Goal: Task Accomplishment & Management: Manage account settings

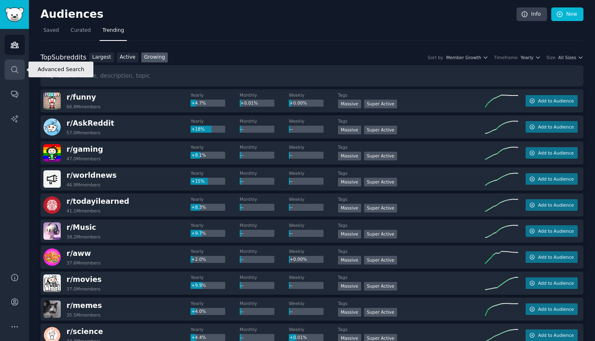
click at [19, 64] on link "Search" at bounding box center [15, 69] width 20 height 20
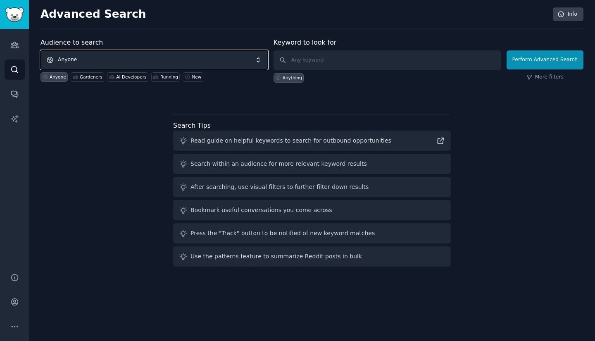
click at [85, 54] on span "Anyone" at bounding box center [153, 59] width 227 height 19
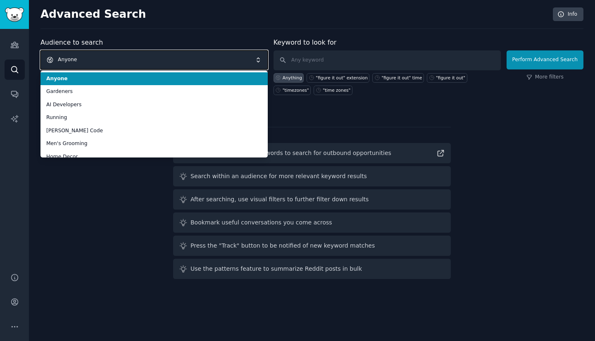
click at [89, 54] on span "Anyone" at bounding box center [153, 59] width 227 height 19
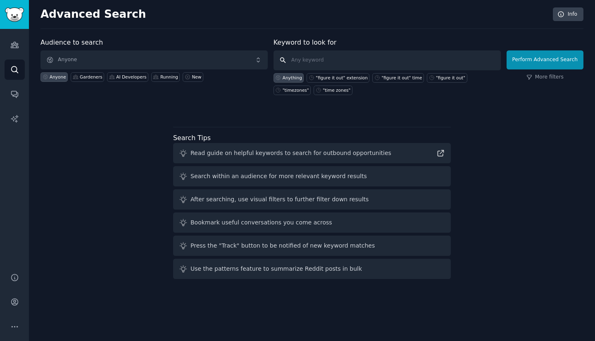
click at [324, 52] on input "text" at bounding box center [386, 60] width 227 height 20
click at [13, 52] on link "Audiences" at bounding box center [15, 45] width 20 height 20
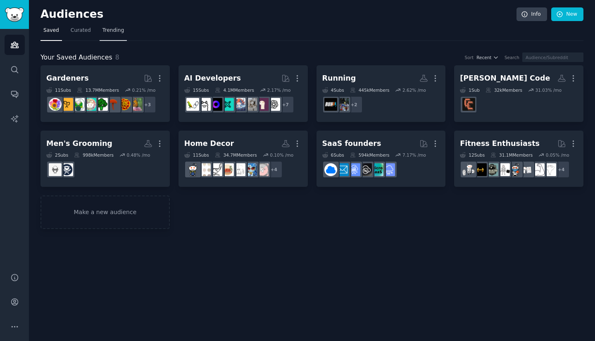
click at [113, 31] on span "Trending" at bounding box center [112, 30] width 21 height 7
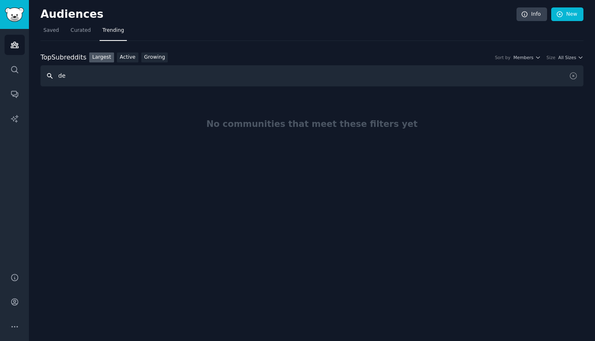
click at [88, 77] on input "de" at bounding box center [311, 75] width 543 height 21
type input "germany"
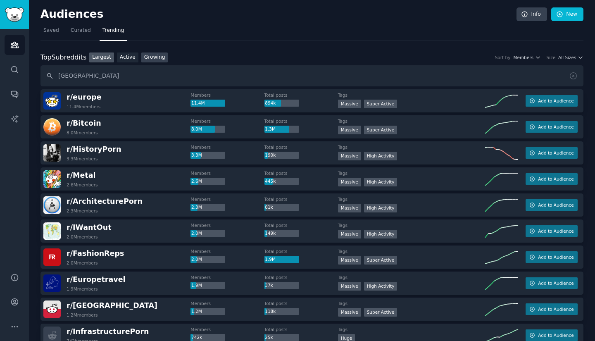
click at [157, 57] on link "Growing" at bounding box center [154, 57] width 27 height 10
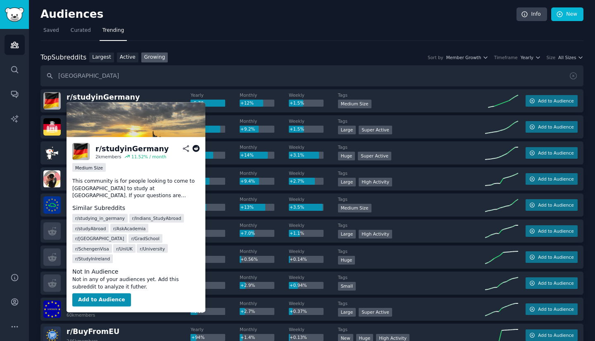
click at [195, 150] on icon at bounding box center [195, 148] width 7 height 7
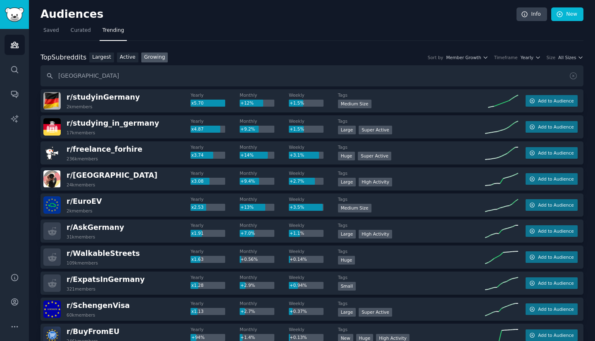
click at [152, 91] on div "r/ studyinGermany 2k members Yearly x5.70 Monthly +12% Weekly +1.5% Tags Medium…" at bounding box center [311, 100] width 543 height 23
drag, startPoint x: 167, startPoint y: 100, endPoint x: 270, endPoint y: 100, distance: 103.2
click at [167, 100] on div "r/ studyinGermany 2k members" at bounding box center [116, 100] width 147 height 17
click at [554, 102] on span "Add to Audience" at bounding box center [556, 101] width 36 height 6
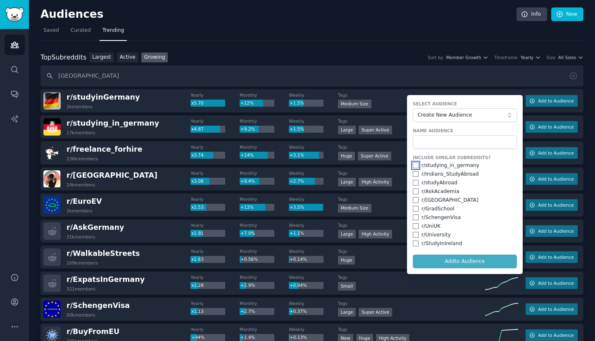
click at [414, 164] on input "checkbox" at bounding box center [416, 165] width 6 height 6
checkbox input "true"
click at [415, 200] on input "checkbox" at bounding box center [416, 200] width 6 height 6
click at [416, 200] on input "checkbox" at bounding box center [416, 200] width 6 height 6
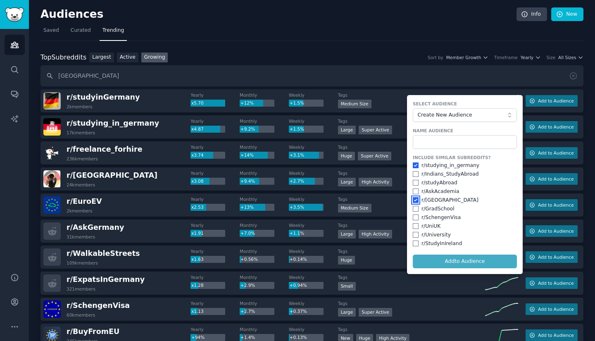
click at [414, 199] on input "checkbox" at bounding box center [416, 200] width 6 height 6
checkbox input "false"
click at [460, 142] on input "text" at bounding box center [465, 142] width 104 height 14
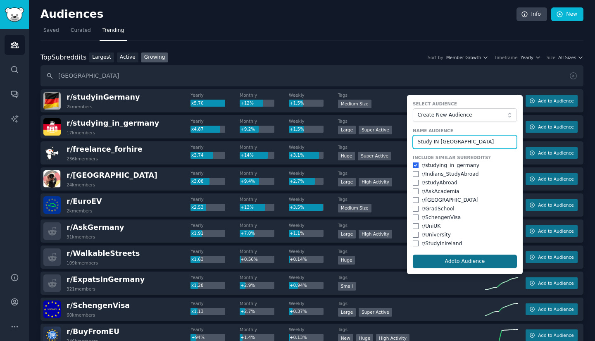
type input "Study IN [GEOGRAPHIC_DATA]"
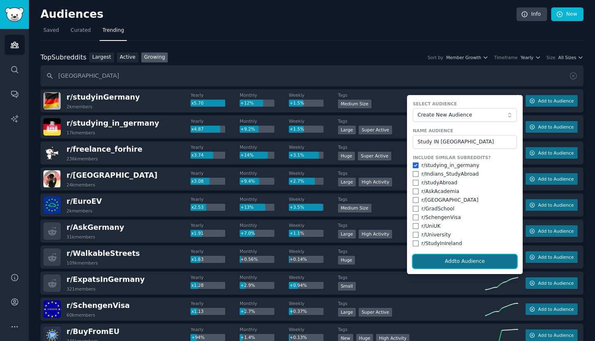
click at [466, 261] on button "Add to Audience" at bounding box center [465, 261] width 104 height 14
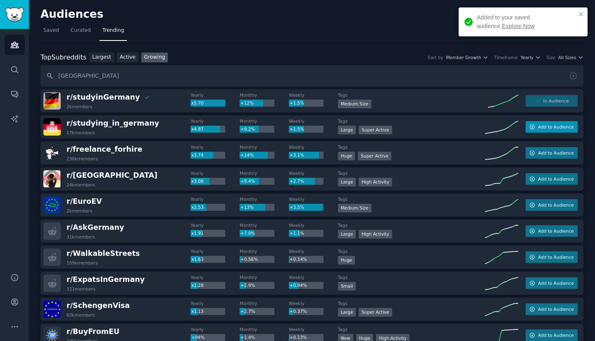
click at [545, 127] on span "Add to Audience" at bounding box center [556, 127] width 36 height 6
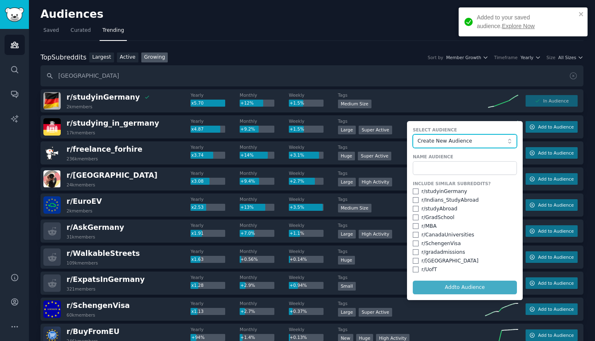
click at [503, 138] on span "Create New Audience" at bounding box center [462, 141] width 90 height 7
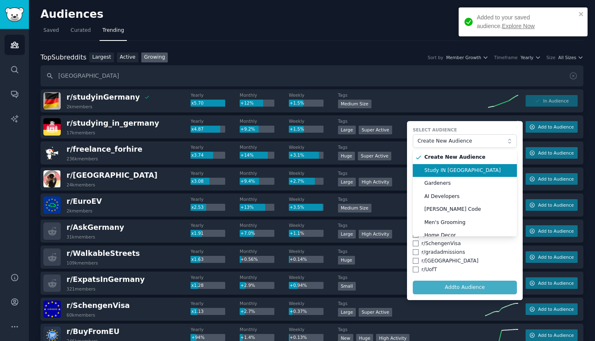
click at [480, 171] on span "Study IN [GEOGRAPHIC_DATA]" at bounding box center [467, 170] width 87 height 7
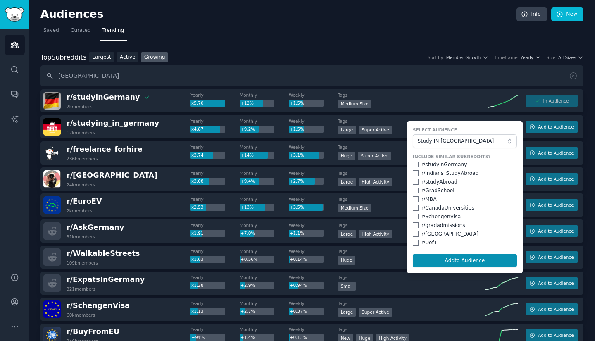
click at [316, 55] on div "Top Subreddits Top Subreddits Largest Active Growing Sort by Member Growth Time…" at bounding box center [311, 57] width 543 height 10
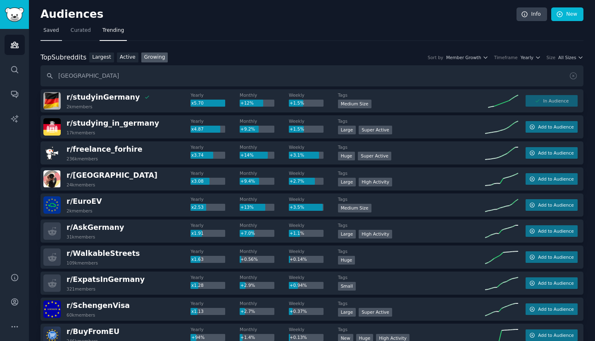
click at [49, 32] on span "Saved" at bounding box center [51, 30] width 16 height 7
click at [106, 75] on input "germany" at bounding box center [311, 75] width 543 height 21
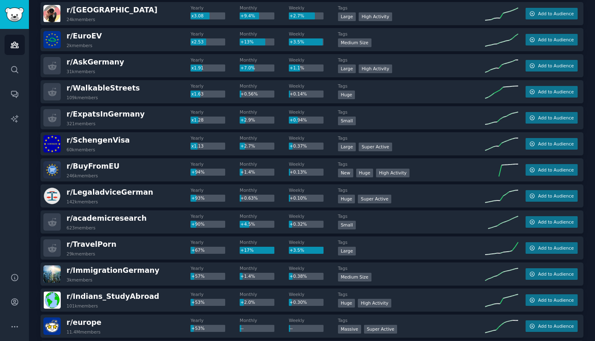
scroll to position [206, 0]
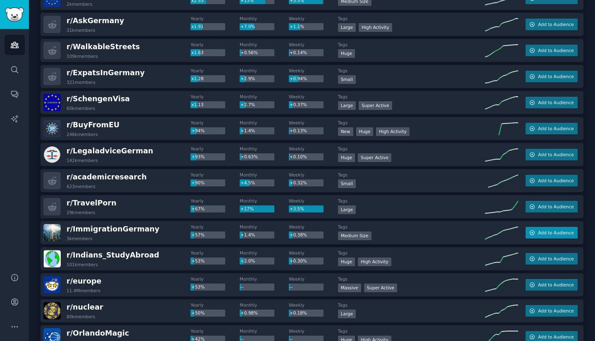
click at [558, 232] on span "Add to Audience" at bounding box center [556, 233] width 36 height 6
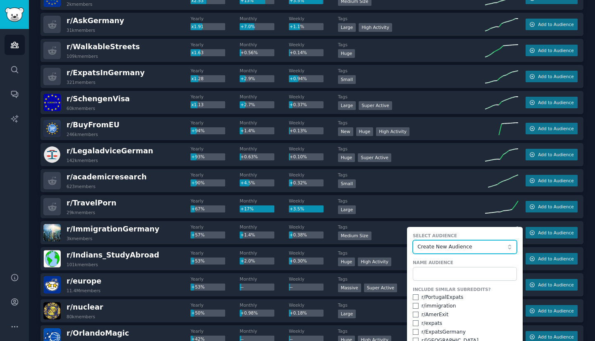
click at [471, 243] on button "Create New Audience" at bounding box center [465, 247] width 104 height 14
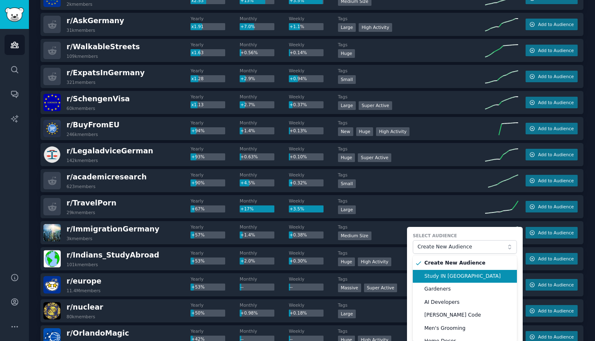
click at [432, 276] on span "Study IN [GEOGRAPHIC_DATA]" at bounding box center [467, 276] width 87 height 7
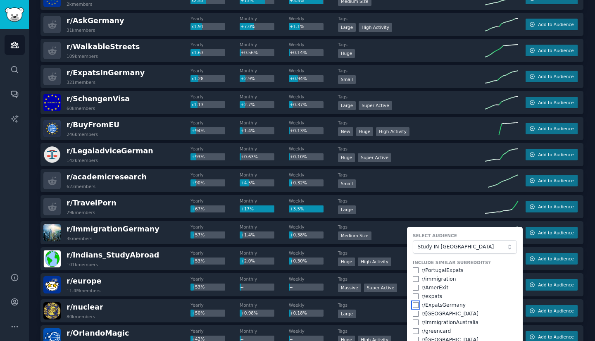
click at [413, 304] on input "checkbox" at bounding box center [416, 305] width 6 height 6
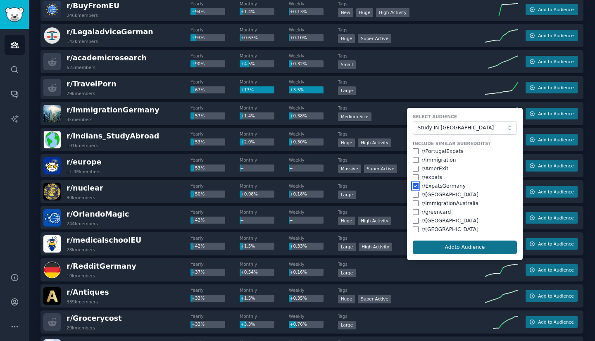
scroll to position [330, 0]
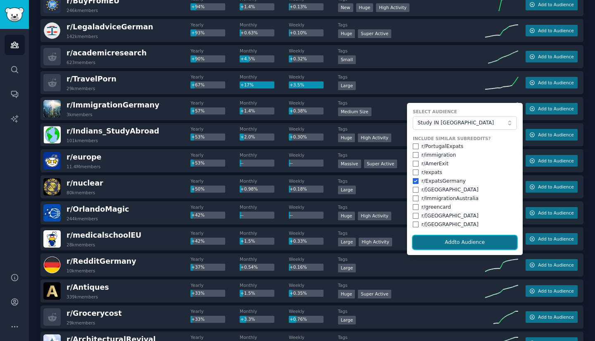
click at [460, 242] on button "Add to Audience" at bounding box center [465, 242] width 104 height 14
checkbox input "false"
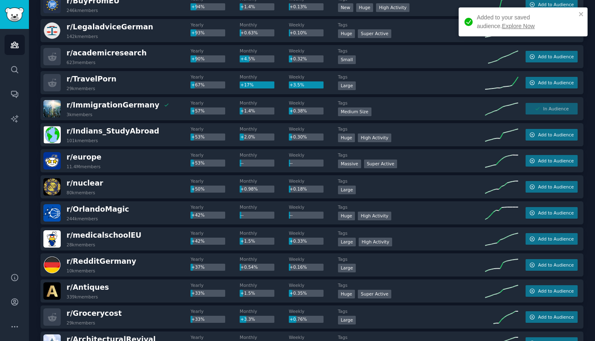
click at [142, 260] on div "r/ RedditGermany 10k members" at bounding box center [116, 264] width 147 height 17
click at [106, 262] on span "r/ RedditGermany" at bounding box center [101, 261] width 70 height 8
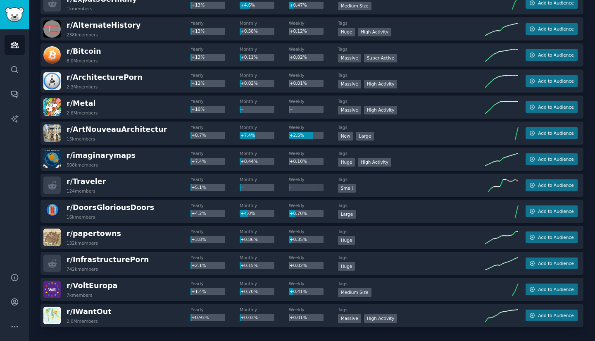
scroll to position [1103, 0]
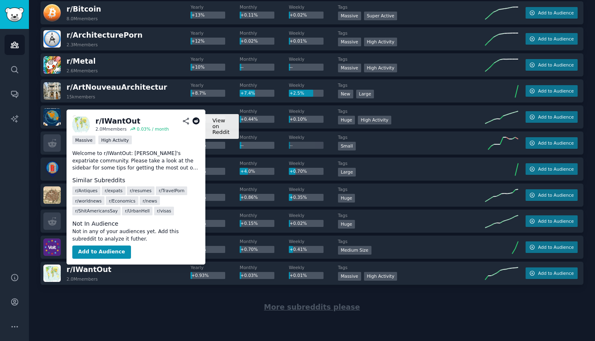
click at [199, 117] on icon at bounding box center [195, 120] width 7 height 7
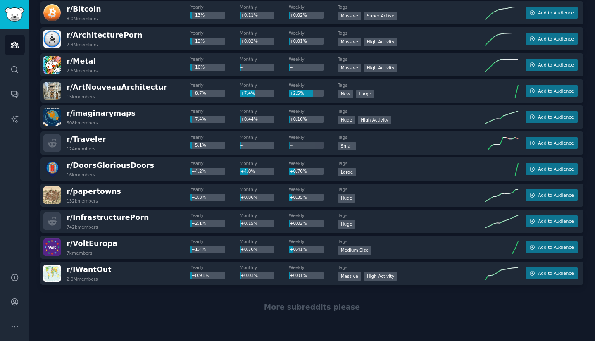
click at [284, 308] on span "More subreddits please" at bounding box center [312, 307] width 96 height 8
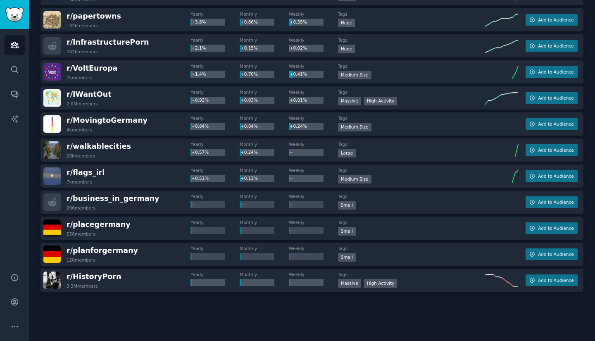
scroll to position [1286, 0]
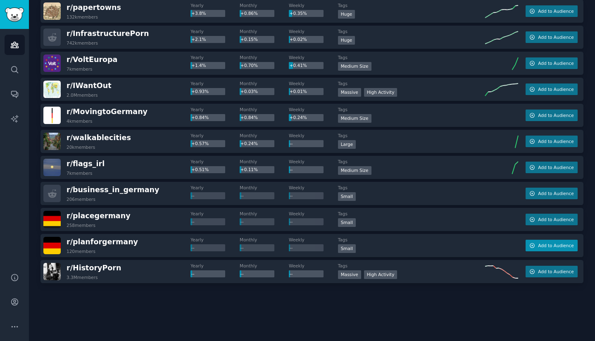
click at [537, 241] on button "Add to Audience" at bounding box center [551, 246] width 52 height 12
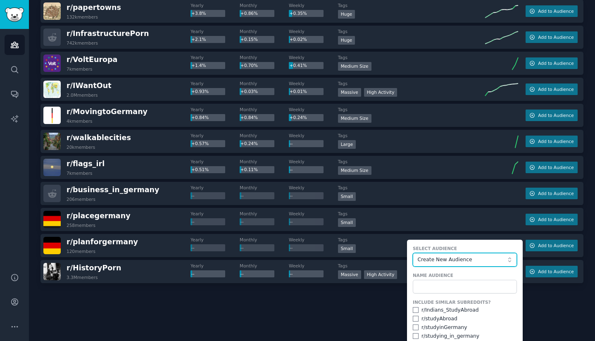
click at [430, 258] on span "Create New Audience" at bounding box center [462, 259] width 90 height 7
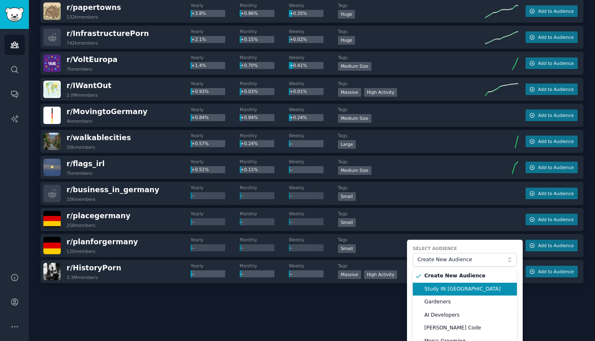
click at [434, 289] on span "Study IN [GEOGRAPHIC_DATA]" at bounding box center [467, 288] width 87 height 7
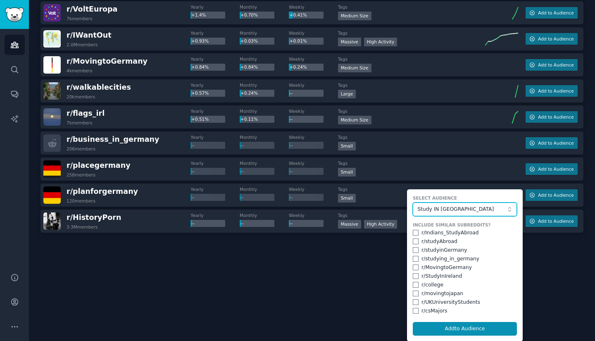
scroll to position [1337, 0]
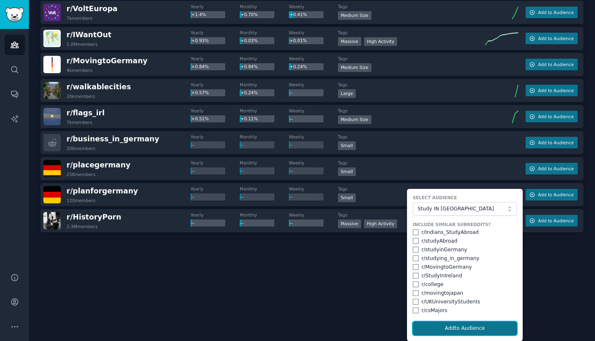
click at [477, 327] on button "Add to Audience" at bounding box center [465, 328] width 104 height 14
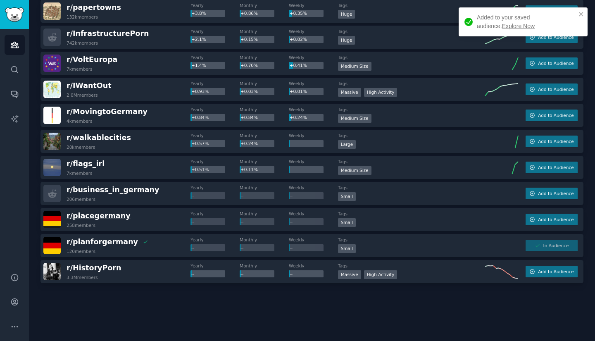
scroll to position [1286, 0]
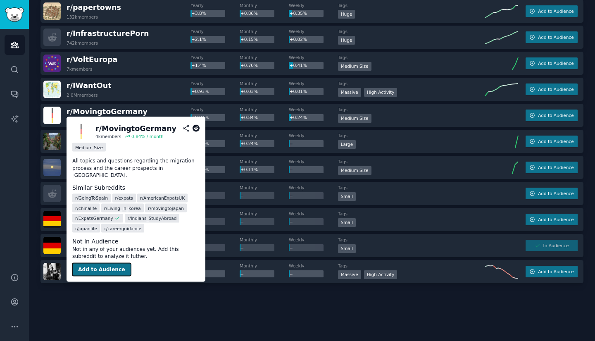
click at [91, 264] on button "Add to Audience" at bounding box center [101, 269] width 59 height 13
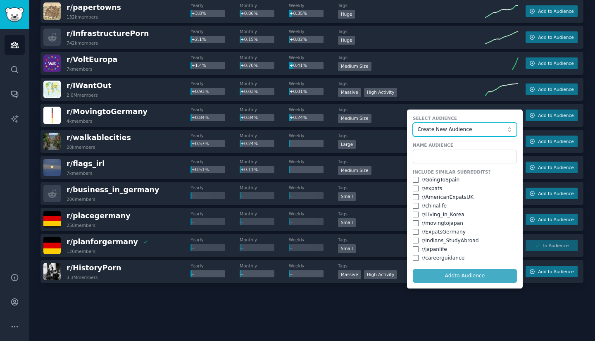
click at [439, 127] on span "Create New Audience" at bounding box center [462, 129] width 90 height 7
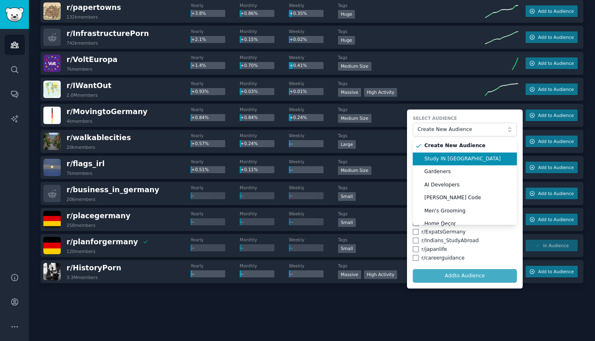
click at [446, 157] on span "Study IN [GEOGRAPHIC_DATA]" at bounding box center [467, 158] width 87 height 7
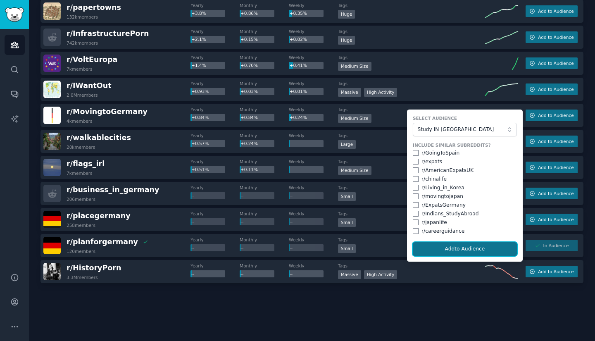
click at [463, 248] on button "Add to Audience" at bounding box center [465, 249] width 104 height 14
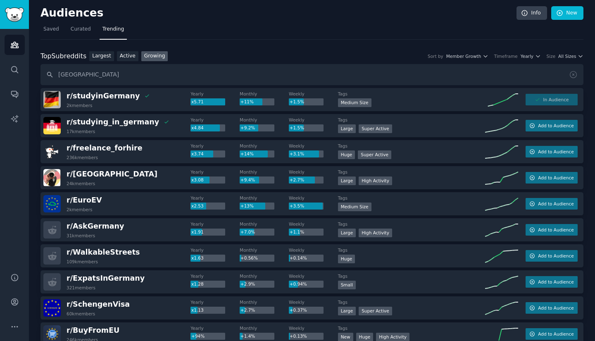
scroll to position [0, 0]
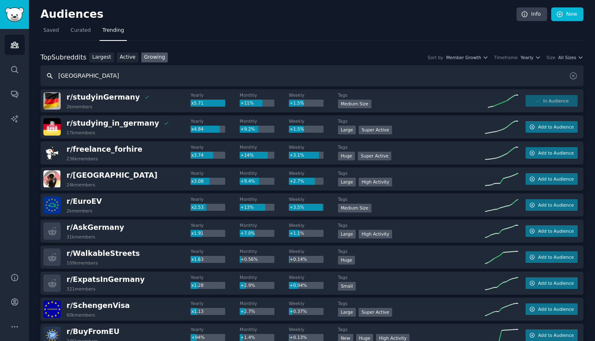
click at [74, 77] on input "germany" at bounding box center [311, 75] width 543 height 21
click at [12, 95] on icon "Sidebar" at bounding box center [14, 94] width 7 height 7
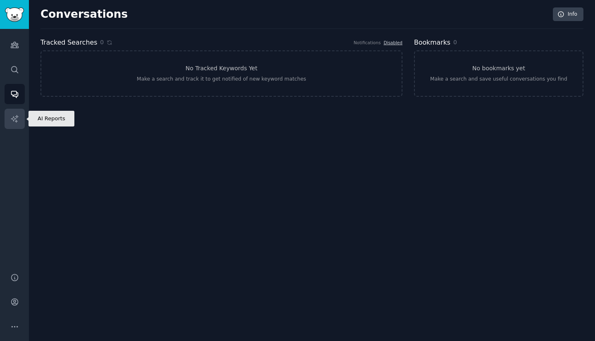
click at [12, 111] on link "AI Reports" at bounding box center [15, 119] width 20 height 20
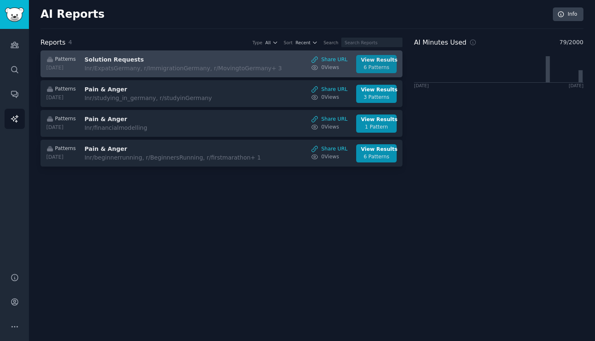
click at [366, 66] on div "6 Patterns" at bounding box center [376, 67] width 31 height 7
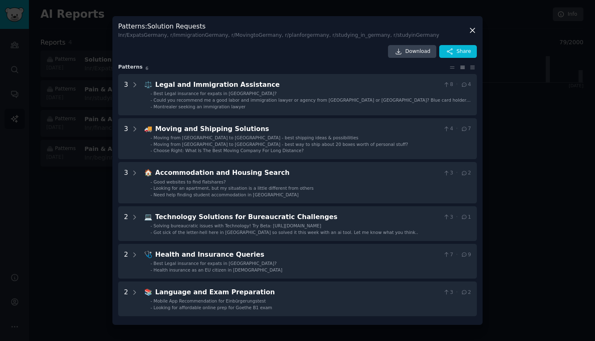
click at [110, 232] on div at bounding box center [297, 170] width 595 height 341
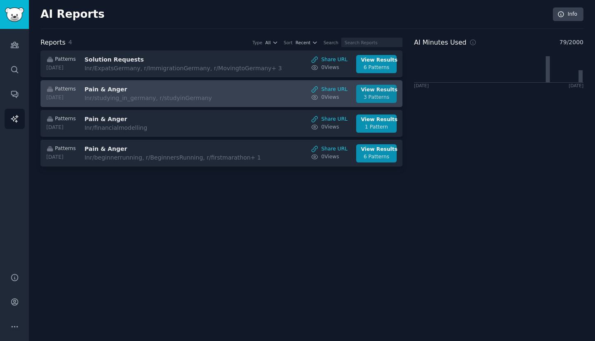
click at [381, 92] on div "View Results" at bounding box center [376, 89] width 31 height 7
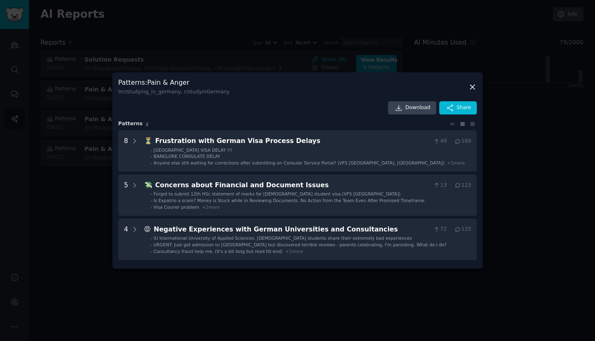
click at [97, 235] on div at bounding box center [297, 170] width 595 height 341
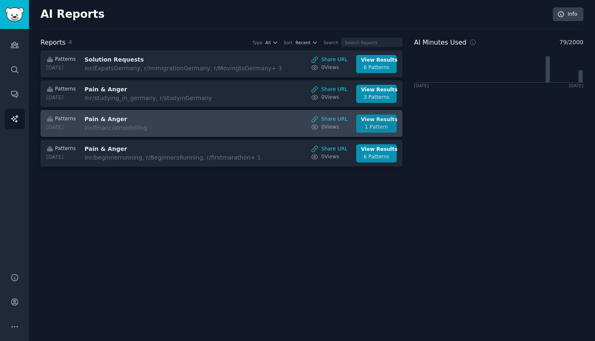
click at [372, 125] on div "1 Pattern" at bounding box center [376, 126] width 31 height 7
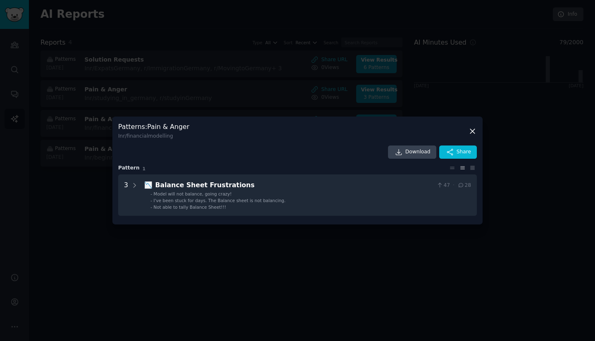
drag, startPoint x: 66, startPoint y: 232, endPoint x: 89, endPoint y: 227, distance: 22.8
click at [67, 232] on div at bounding box center [297, 170] width 595 height 341
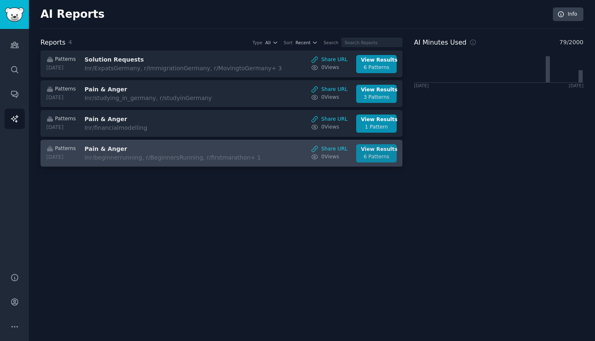
click at [377, 152] on div "View Results" at bounding box center [376, 149] width 31 height 7
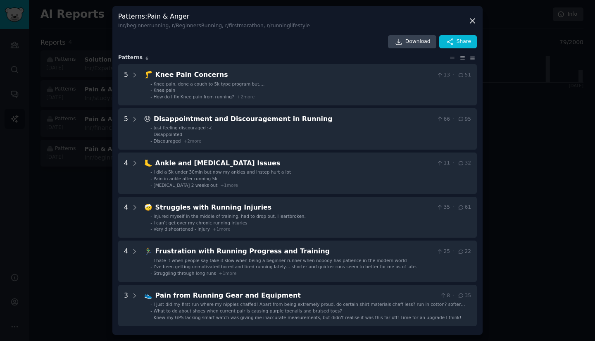
click at [104, 226] on div at bounding box center [297, 170] width 595 height 341
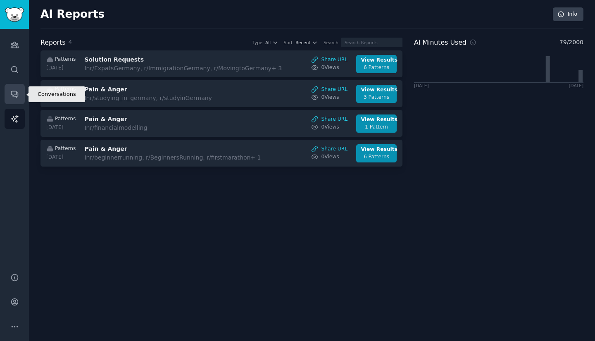
click at [8, 94] on link "Conversations" at bounding box center [15, 94] width 20 height 20
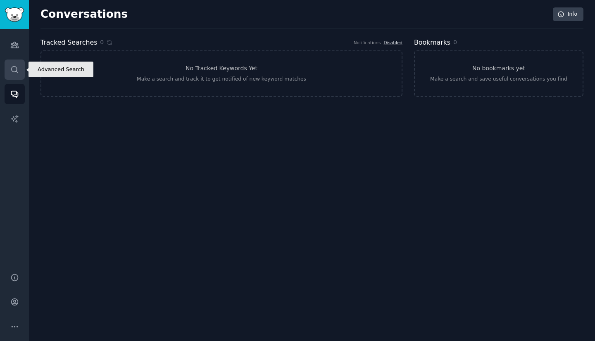
click at [12, 72] on icon "Sidebar" at bounding box center [14, 69] width 9 height 9
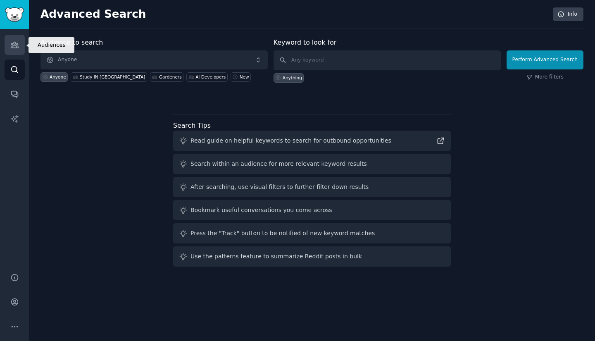
click at [17, 39] on link "Audiences" at bounding box center [15, 45] width 20 height 20
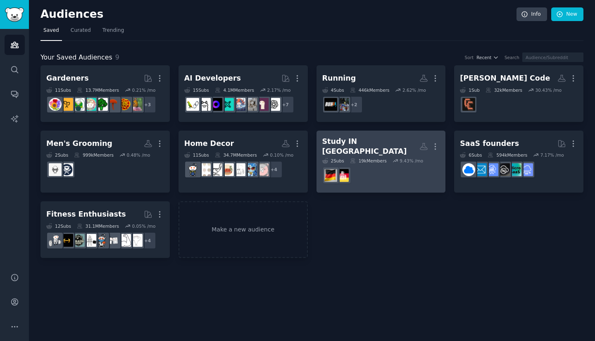
click at [369, 138] on div "Study IN [GEOGRAPHIC_DATA]" at bounding box center [370, 146] width 97 height 20
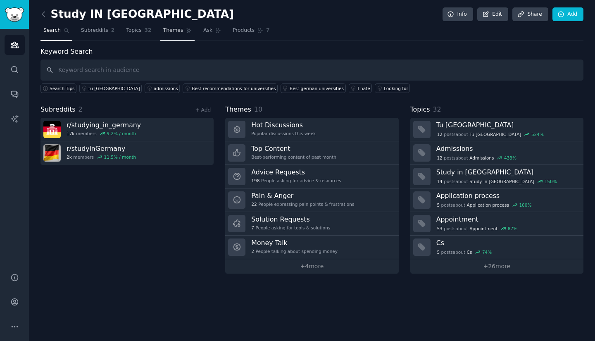
click at [164, 31] on span "Themes" at bounding box center [173, 30] width 20 height 7
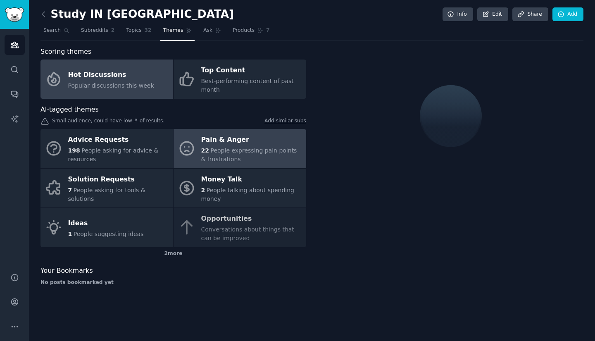
click at [211, 147] on span "People expressing pain points & frustrations" at bounding box center [249, 154] width 96 height 15
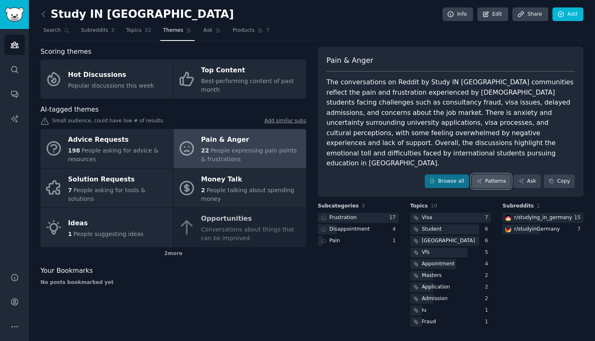
click at [495, 174] on link "Patterns" at bounding box center [491, 181] width 39 height 14
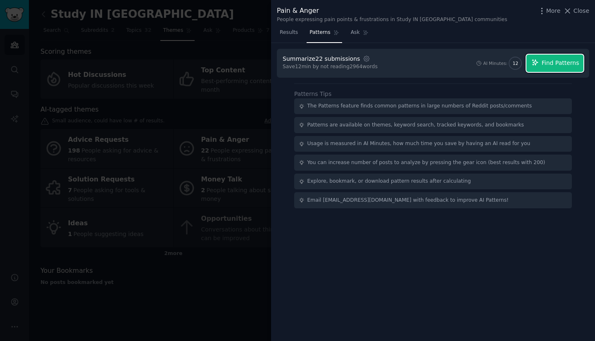
click at [547, 59] on span "Find Patterns" at bounding box center [560, 63] width 38 height 9
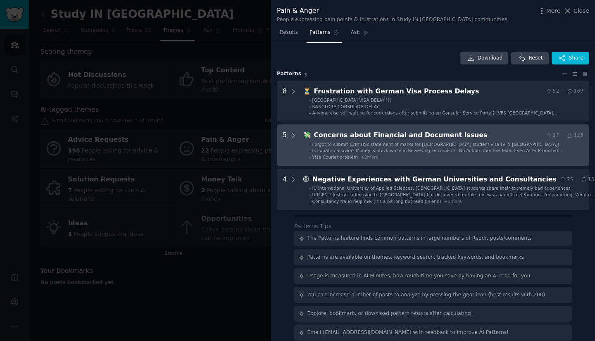
scroll to position [8, 0]
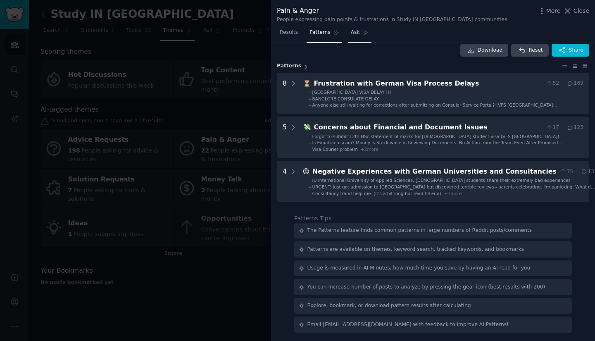
click at [349, 38] on link "Ask" at bounding box center [360, 34] width 24 height 17
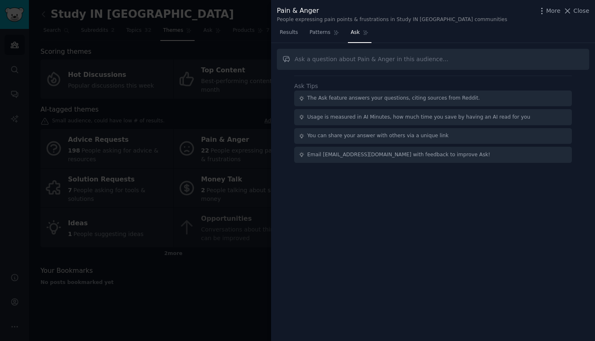
click at [333, 102] on div "The Ask feature answers your questions, citing sources from Reddit." at bounding box center [393, 98] width 173 height 7
click at [319, 35] on span "Patterns" at bounding box center [319, 32] width 21 height 7
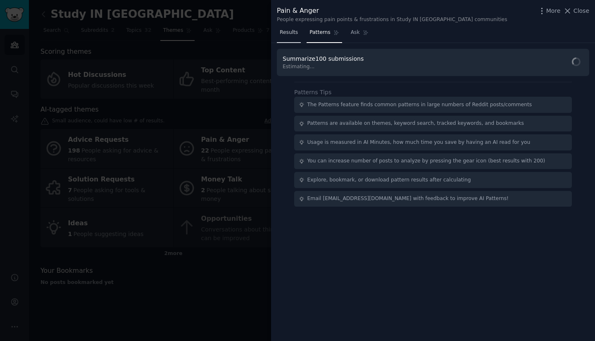
click at [292, 35] on span "Results" at bounding box center [289, 32] width 18 height 7
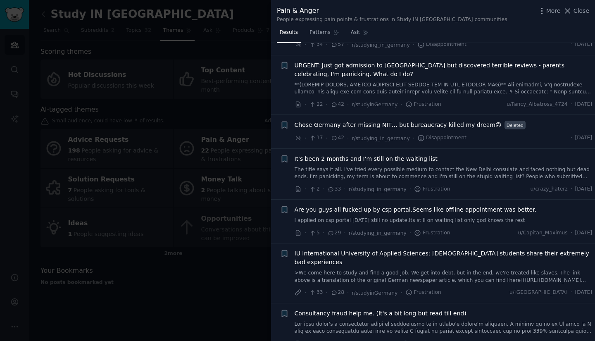
scroll to position [248, 0]
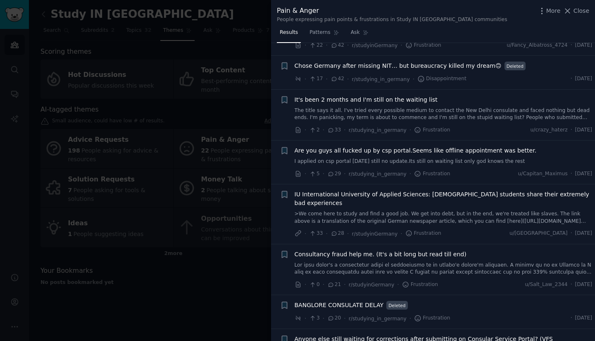
click at [248, 208] on div at bounding box center [297, 170] width 595 height 341
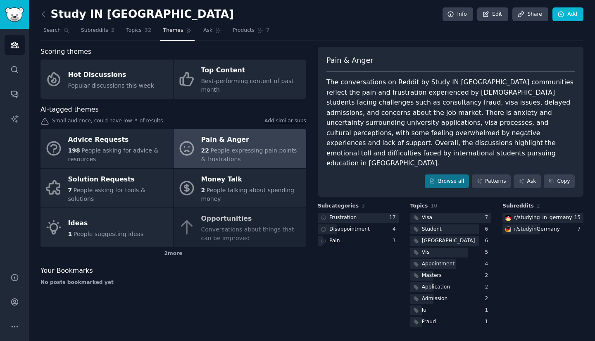
click at [259, 225] on div "Advice Requests 198 People asking for advice & resources Pain & Anger 22 People…" at bounding box center [173, 188] width 266 height 118
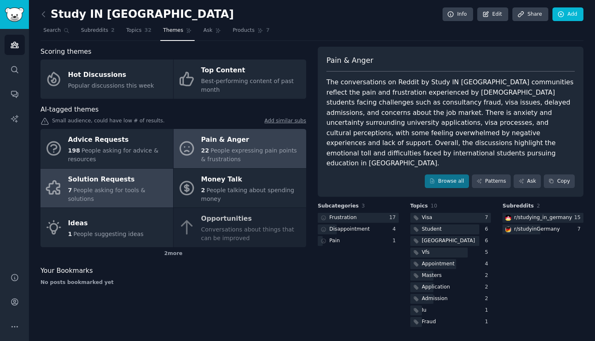
click at [126, 186] on div "7 People asking for tools & solutions" at bounding box center [118, 194] width 101 height 17
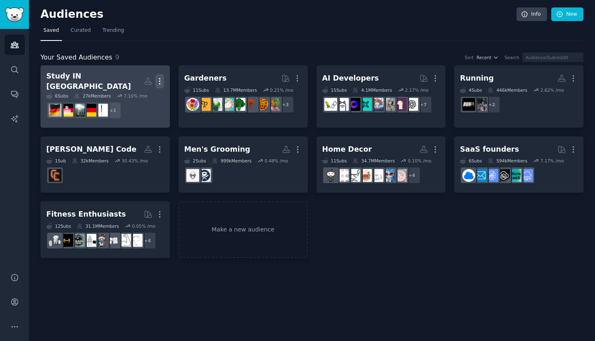
click at [160, 78] on icon "button" at bounding box center [159, 81] width 1 height 6
click at [90, 78] on div "Study IN [GEOGRAPHIC_DATA]" at bounding box center [94, 81] width 97 height 20
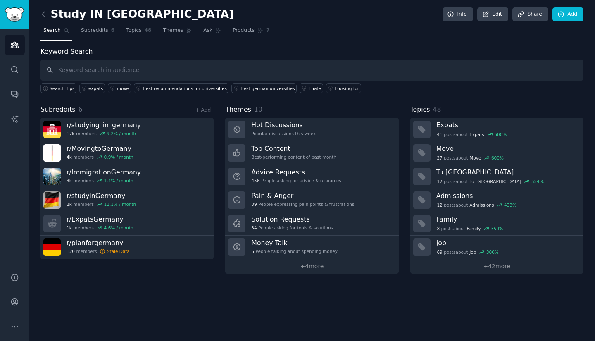
drag, startPoint x: 158, startPoint y: 15, endPoint x: 137, endPoint y: 14, distance: 21.5
click at [158, 15] on div "Study IN [GEOGRAPHIC_DATA] Info Edit Share Add" at bounding box center [311, 15] width 543 height 17
click at [473, 15] on link "Info" at bounding box center [457, 14] width 31 height 14
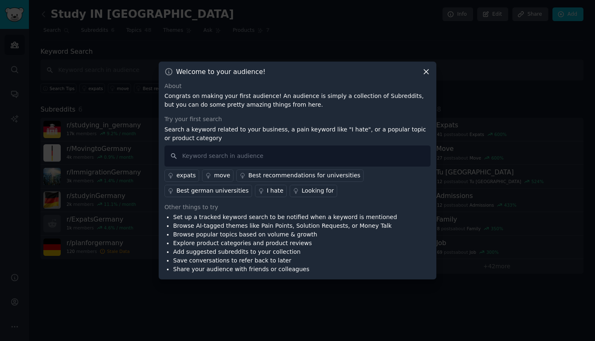
click at [425, 72] on icon at bounding box center [426, 71] width 9 height 9
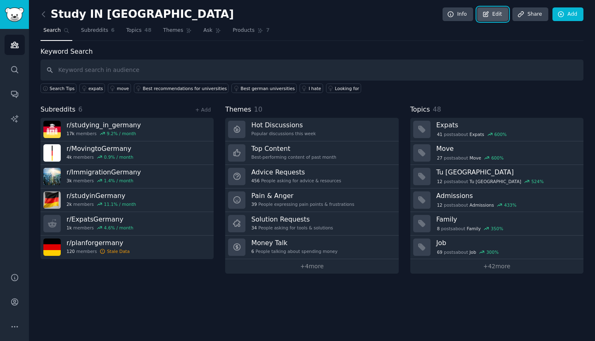
click at [489, 19] on link "Edit" at bounding box center [492, 14] width 31 height 14
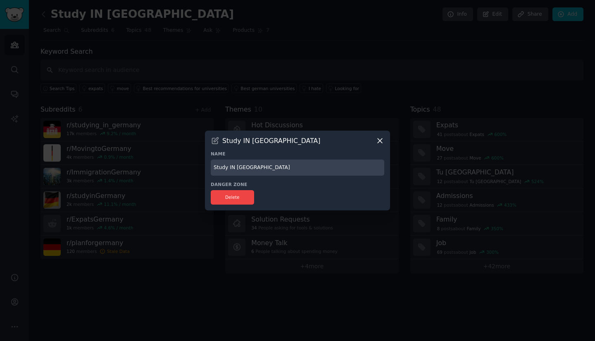
drag, startPoint x: 233, startPoint y: 169, endPoint x: 126, endPoint y: 187, distance: 108.4
click at [127, 187] on div "​ Study IN [GEOGRAPHIC_DATA] Name Study IN [GEOGRAPHIC_DATA] Danger Zone Delete" at bounding box center [297, 170] width 589 height 341
type input "migrate to [GEOGRAPHIC_DATA]"
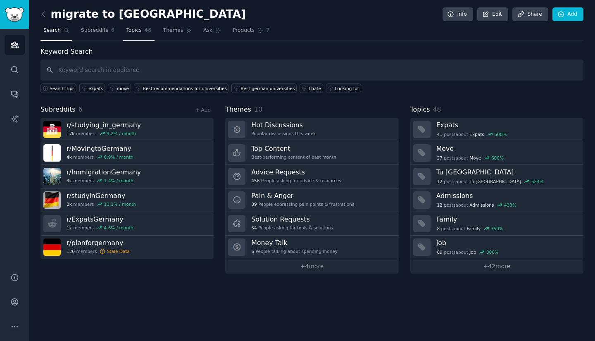
click at [145, 28] on span "48" at bounding box center [148, 30] width 7 height 7
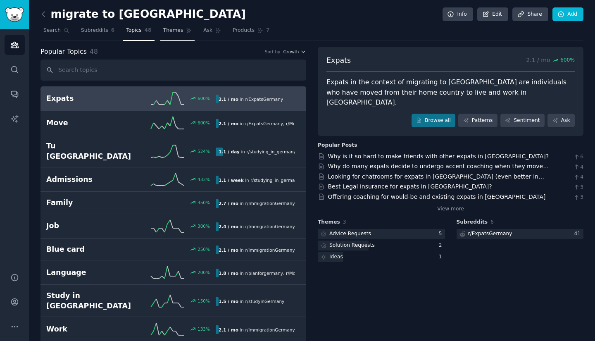
click at [163, 34] on span "Themes" at bounding box center [173, 30] width 20 height 7
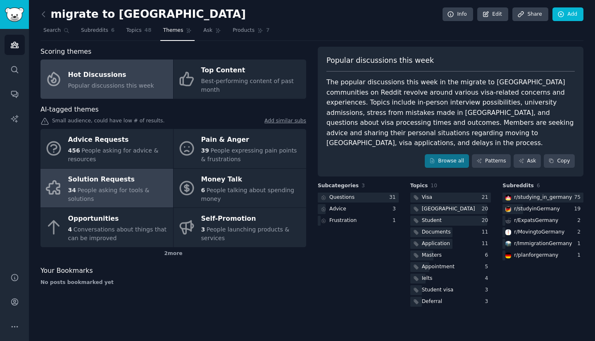
click at [149, 168] on link "Solution Requests 34 People asking for tools & solutions" at bounding box center [106, 187] width 133 height 39
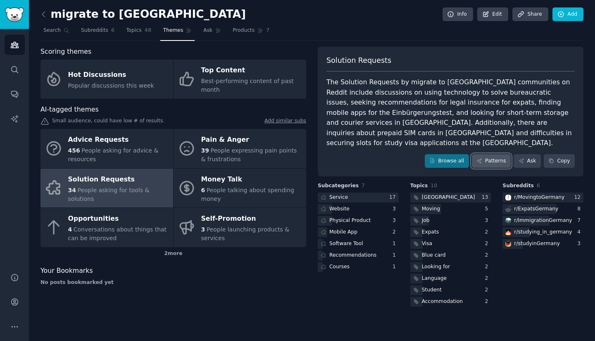
click at [504, 154] on link "Patterns" at bounding box center [491, 161] width 39 height 14
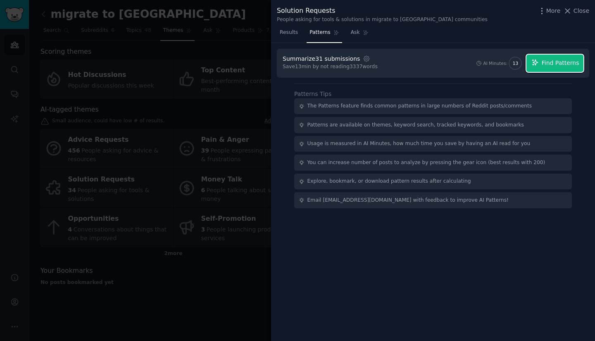
click at [543, 64] on button "Find Patterns" at bounding box center [554, 63] width 57 height 17
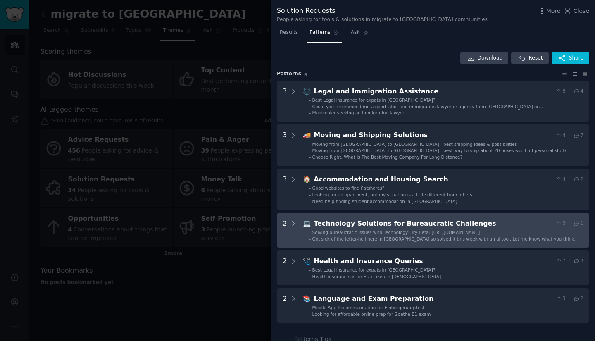
scroll to position [41, 0]
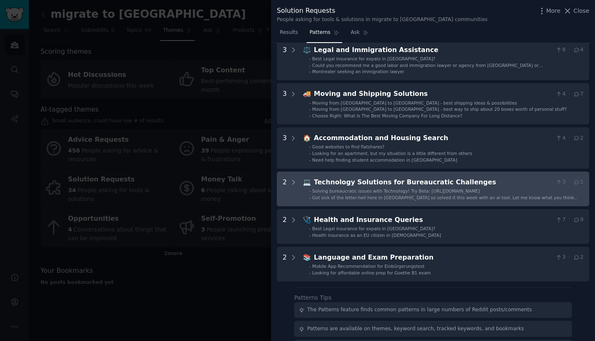
click at [385, 184] on div "Technology Solutions for Bureaucratic Challenges" at bounding box center [433, 182] width 238 height 10
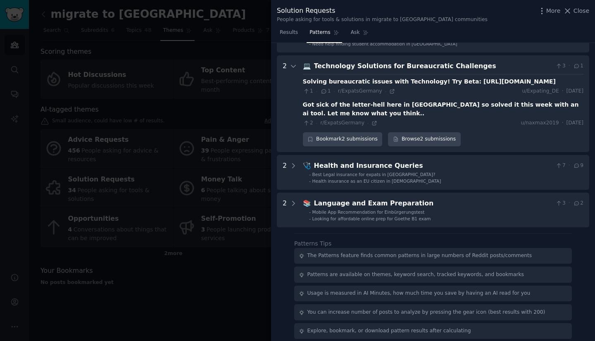
scroll to position [170, 0]
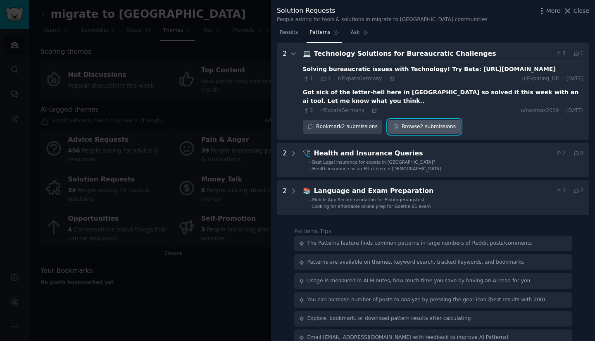
click at [409, 127] on link "Browse 2 submissions" at bounding box center [424, 127] width 72 height 14
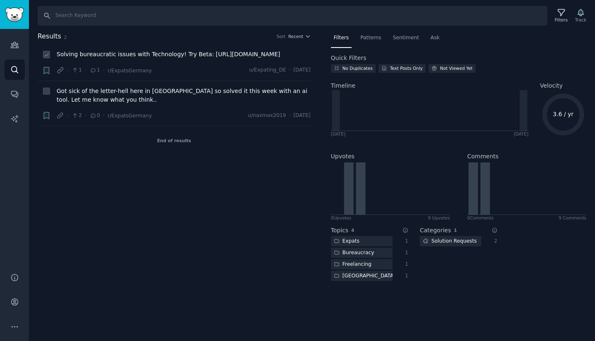
click at [177, 55] on span "Solving bureaucratic issues with Technology! Try Beta: [URL][DOMAIN_NAME]" at bounding box center [168, 54] width 223 height 9
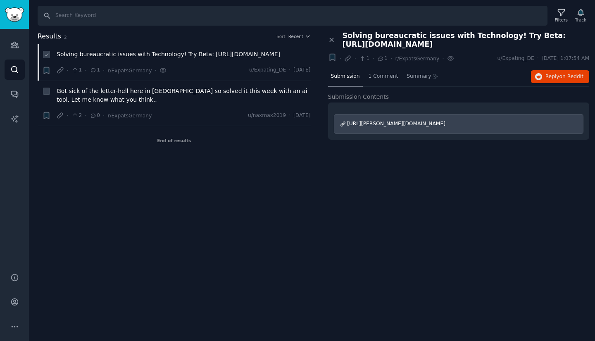
click at [177, 54] on span "Solving bureaucratic issues with Technology! Try Beta: [URL][DOMAIN_NAME]" at bounding box center [168, 54] width 223 height 9
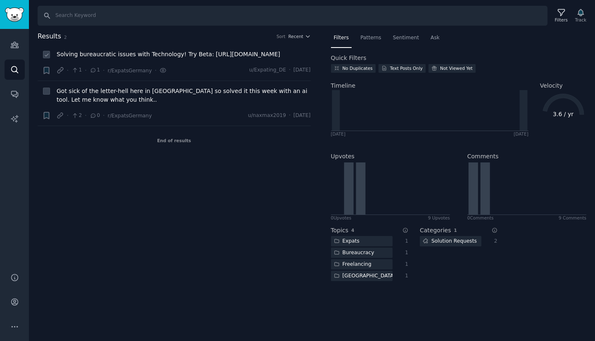
click at [226, 59] on div "Solving bureaucratic issues with Technology! Try Beta: [URL][DOMAIN_NAME]" at bounding box center [184, 56] width 254 height 12
click at [228, 53] on span "Solving bureaucratic issues with Technology! Try Beta: [URL][DOMAIN_NAME]" at bounding box center [168, 54] width 223 height 9
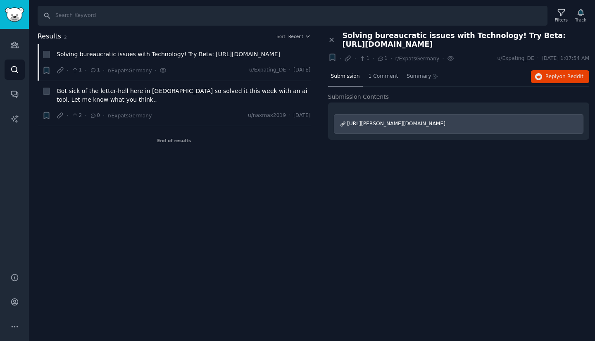
click at [399, 44] on span "Solving bureaucratic issues with Technology! Try Beta: [URL][DOMAIN_NAME]" at bounding box center [465, 39] width 247 height 17
click at [546, 74] on span "Reply on Reddit" at bounding box center [564, 76] width 38 height 7
click at [122, 90] on span "Got sick of the letter-hell here in [GEOGRAPHIC_DATA] so solved it this week wi…" at bounding box center [184, 95] width 254 height 17
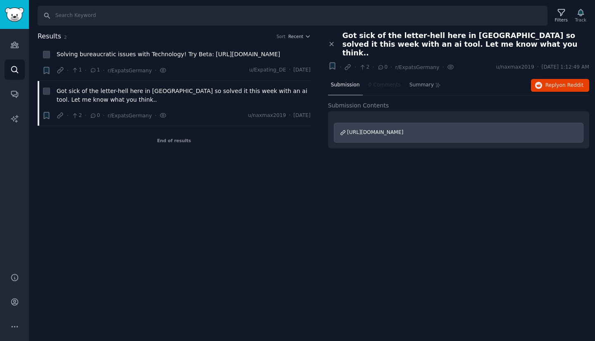
click at [413, 38] on span "Got sick of the letter-hell here in [GEOGRAPHIC_DATA] so solved it this week wi…" at bounding box center [465, 44] width 247 height 26
click at [546, 79] on button "Reply on Reddit" at bounding box center [560, 85] width 58 height 13
